Goal: Task Accomplishment & Management: Manage account settings

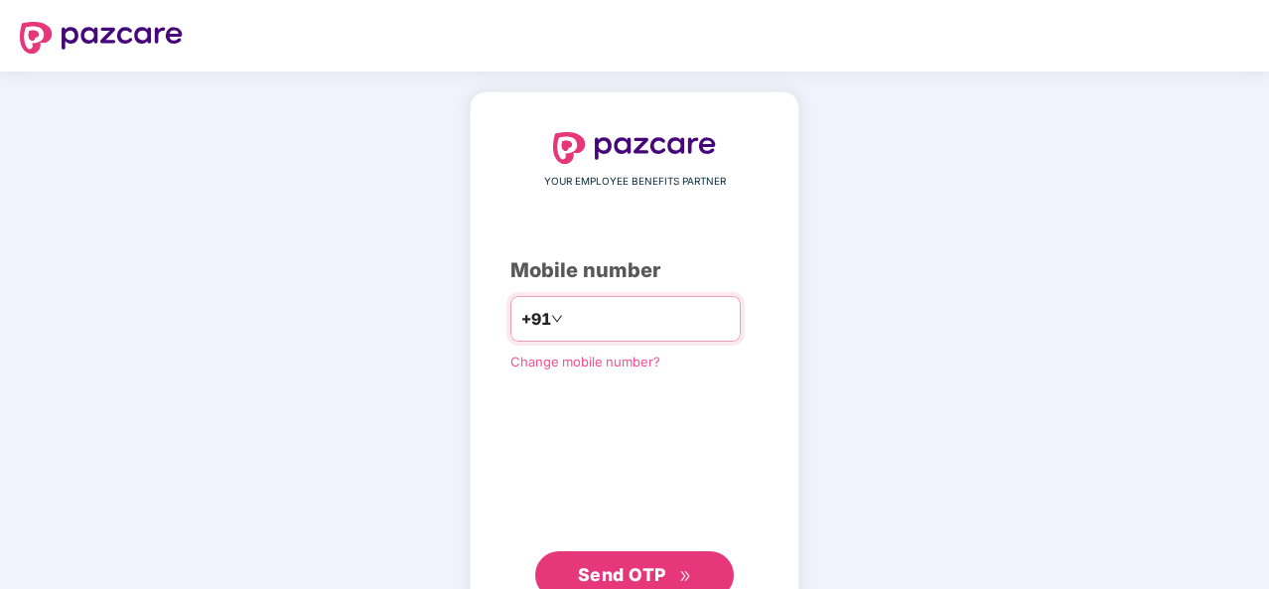
type input "**********"
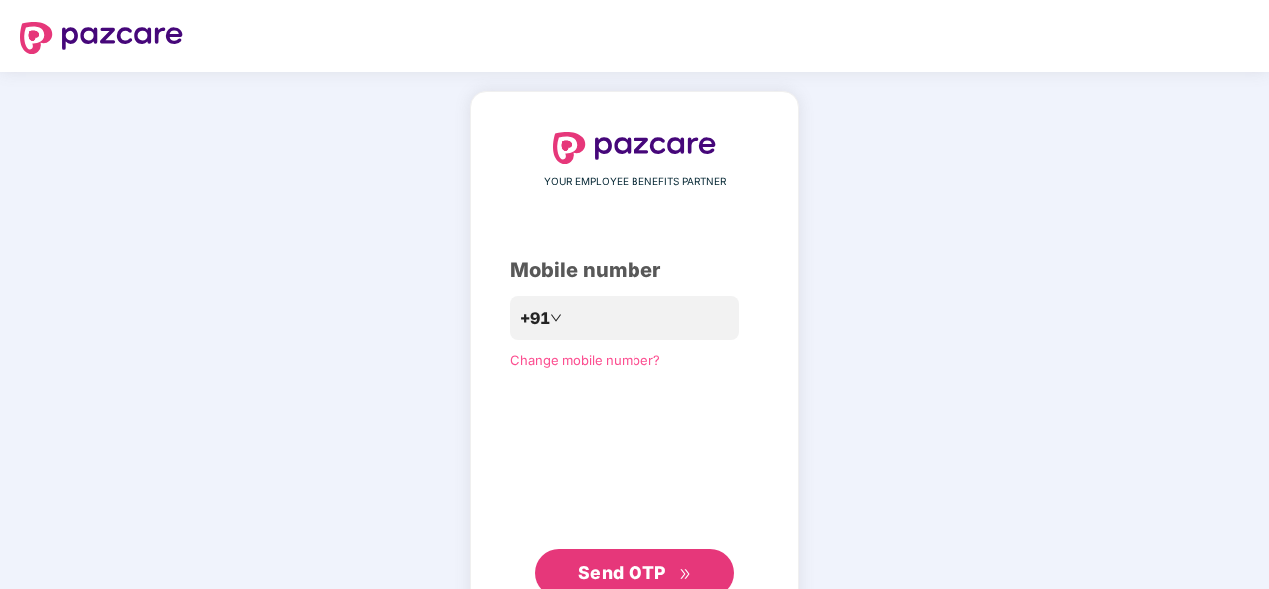
click at [665, 570] on span "Send OTP" at bounding box center [622, 572] width 88 height 21
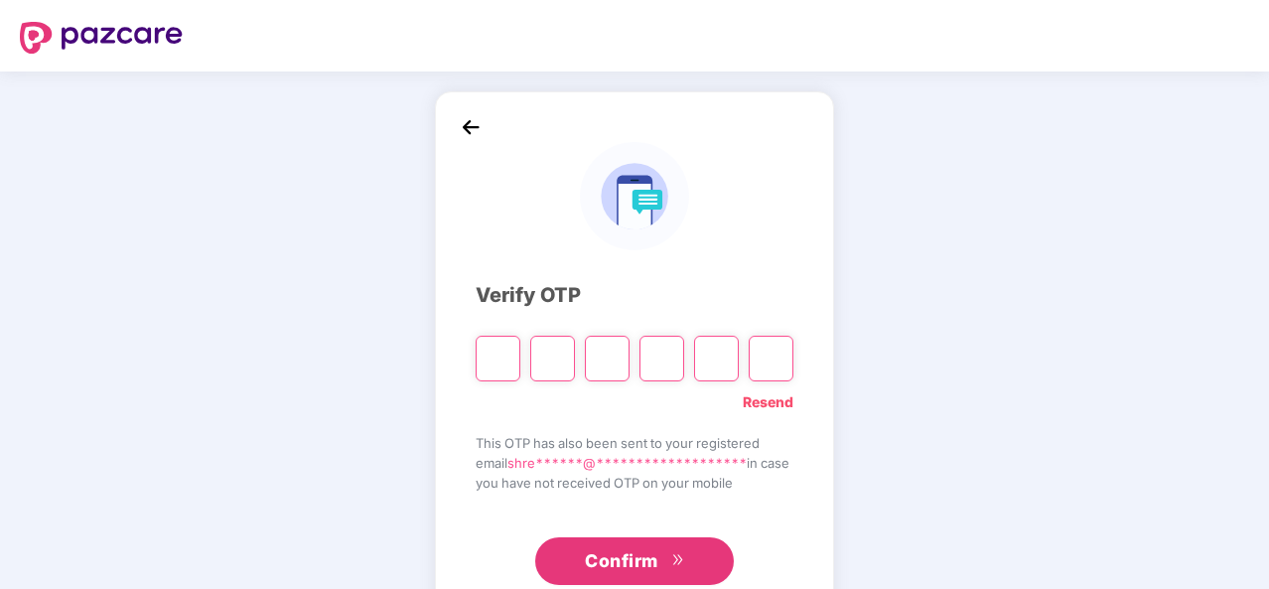
type input "*"
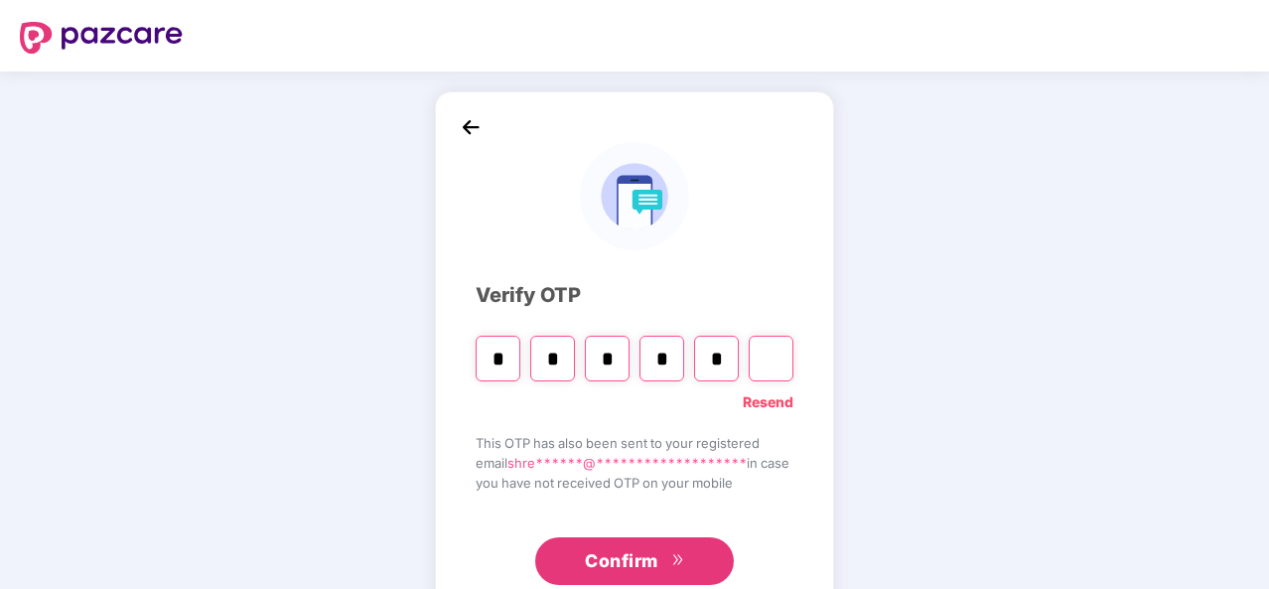
type input "*"
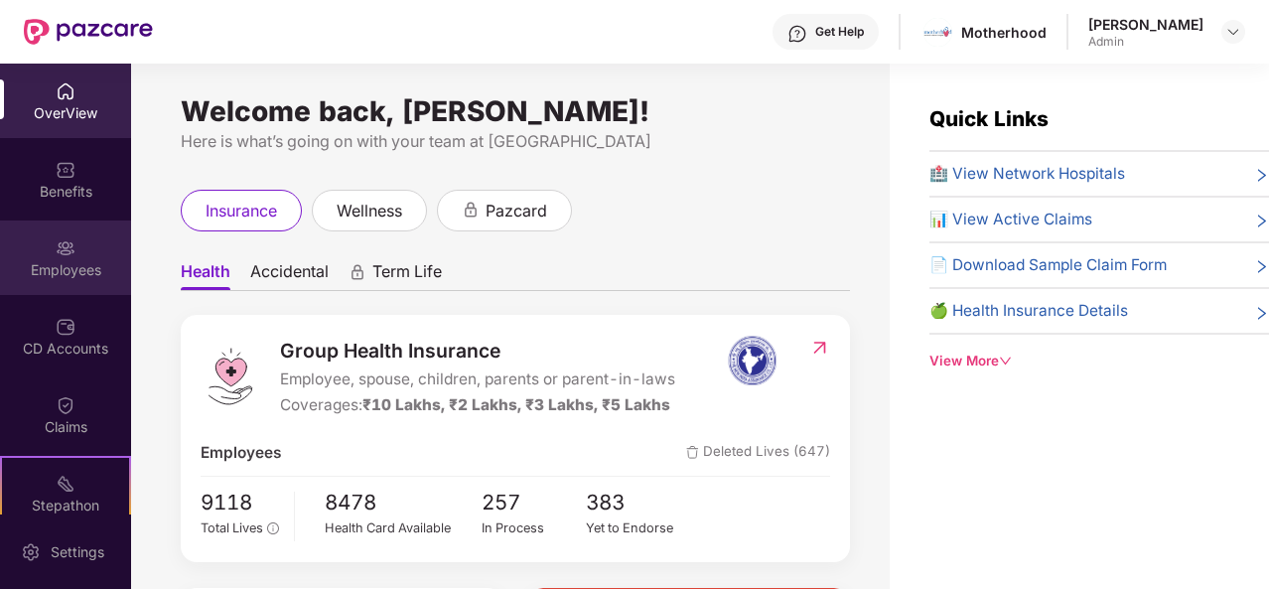
click at [83, 275] on div "Employees" at bounding box center [65, 270] width 131 height 20
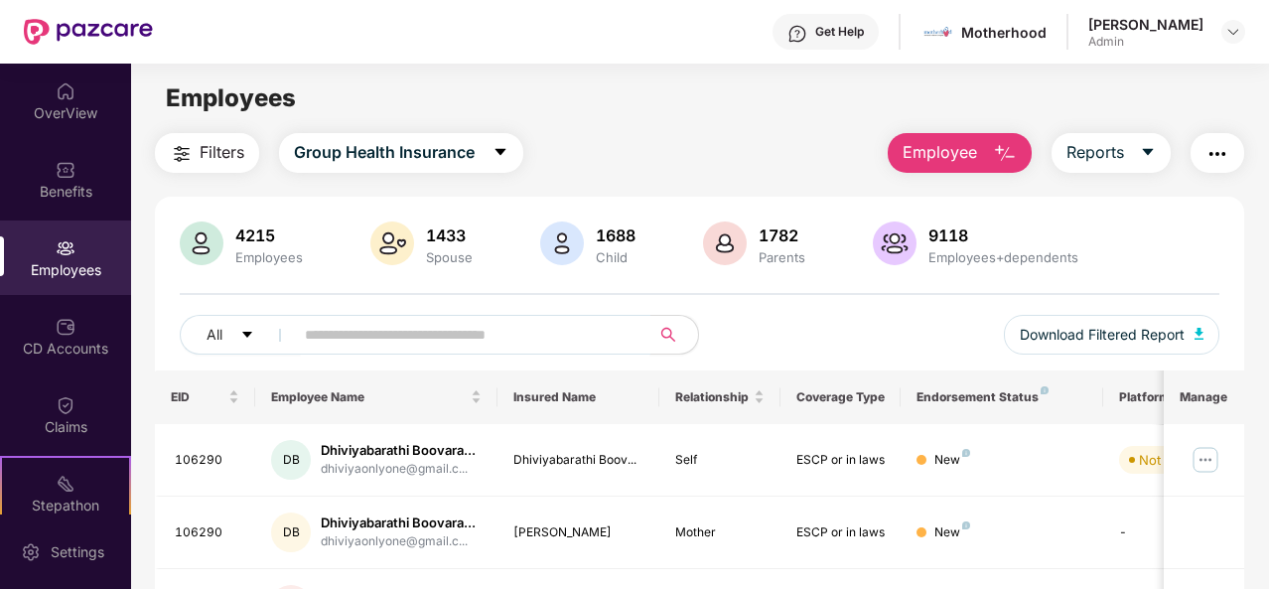
click at [366, 352] on span at bounding box center [465, 335] width 369 height 40
type input "******"
click at [1207, 460] on img at bounding box center [1205, 460] width 32 height 32
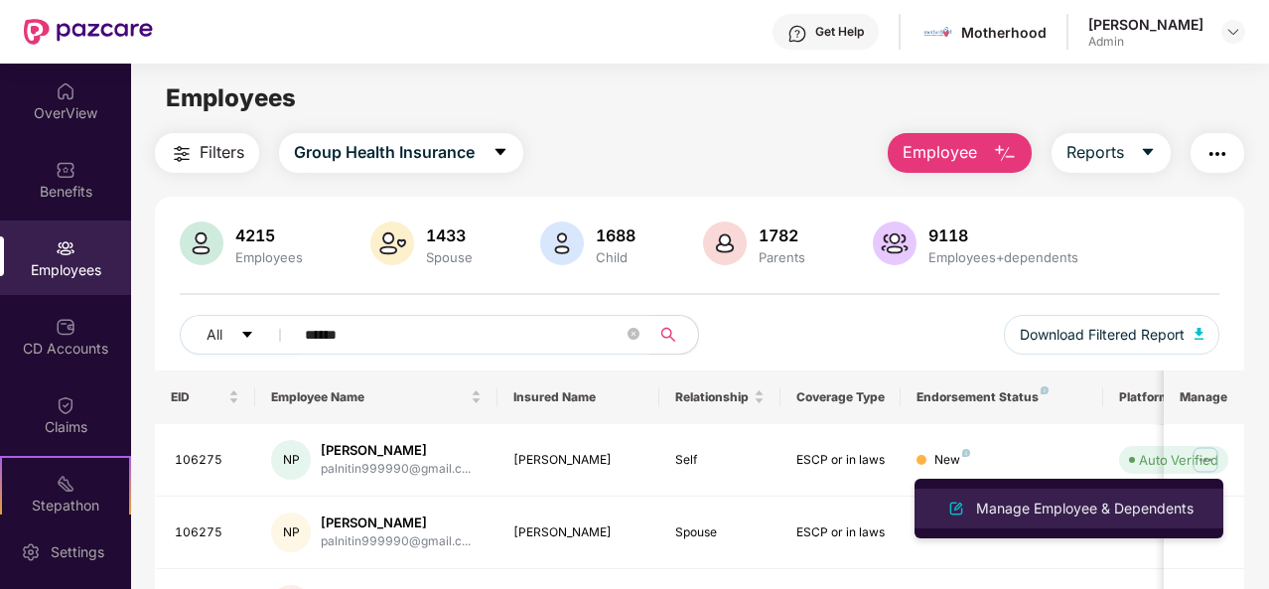
click at [1156, 522] on li "Manage Employee & Dependents" at bounding box center [1068, 508] width 309 height 40
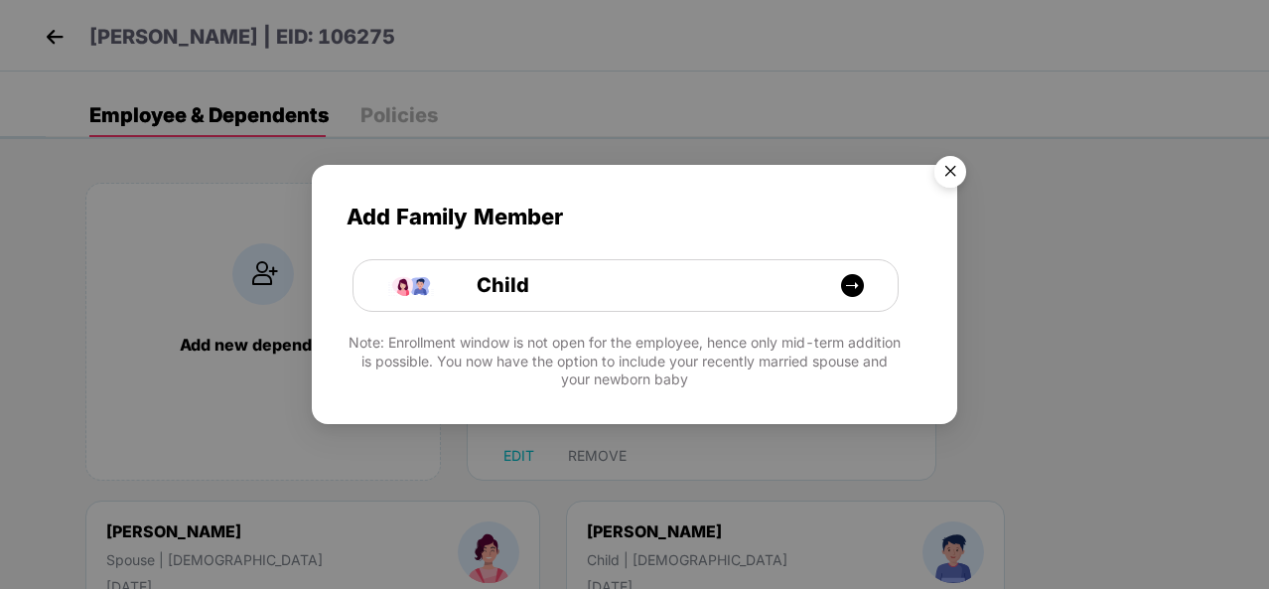
click at [945, 176] on img "Close" at bounding box center [950, 175] width 56 height 56
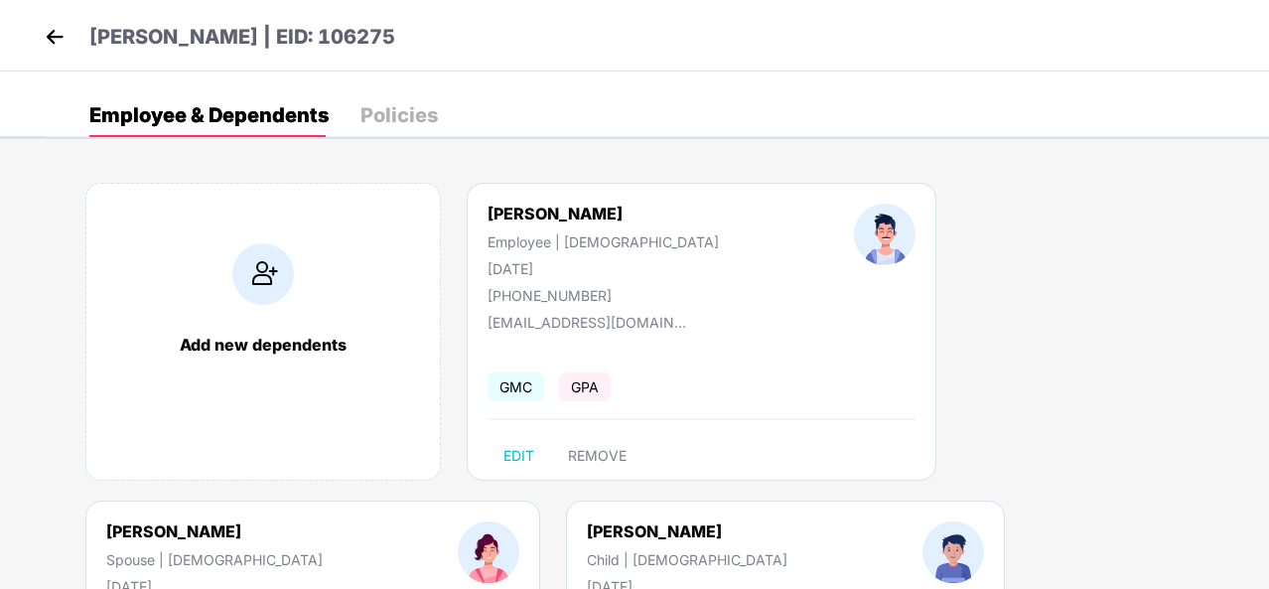
click at [1022, 539] on div "Add new dependents Nitin Pal Employee | Male 17 Oct 1996 +919899989914 palnitin…" at bounding box center [657, 500] width 1223 height 695
